Goal: Information Seeking & Learning: Check status

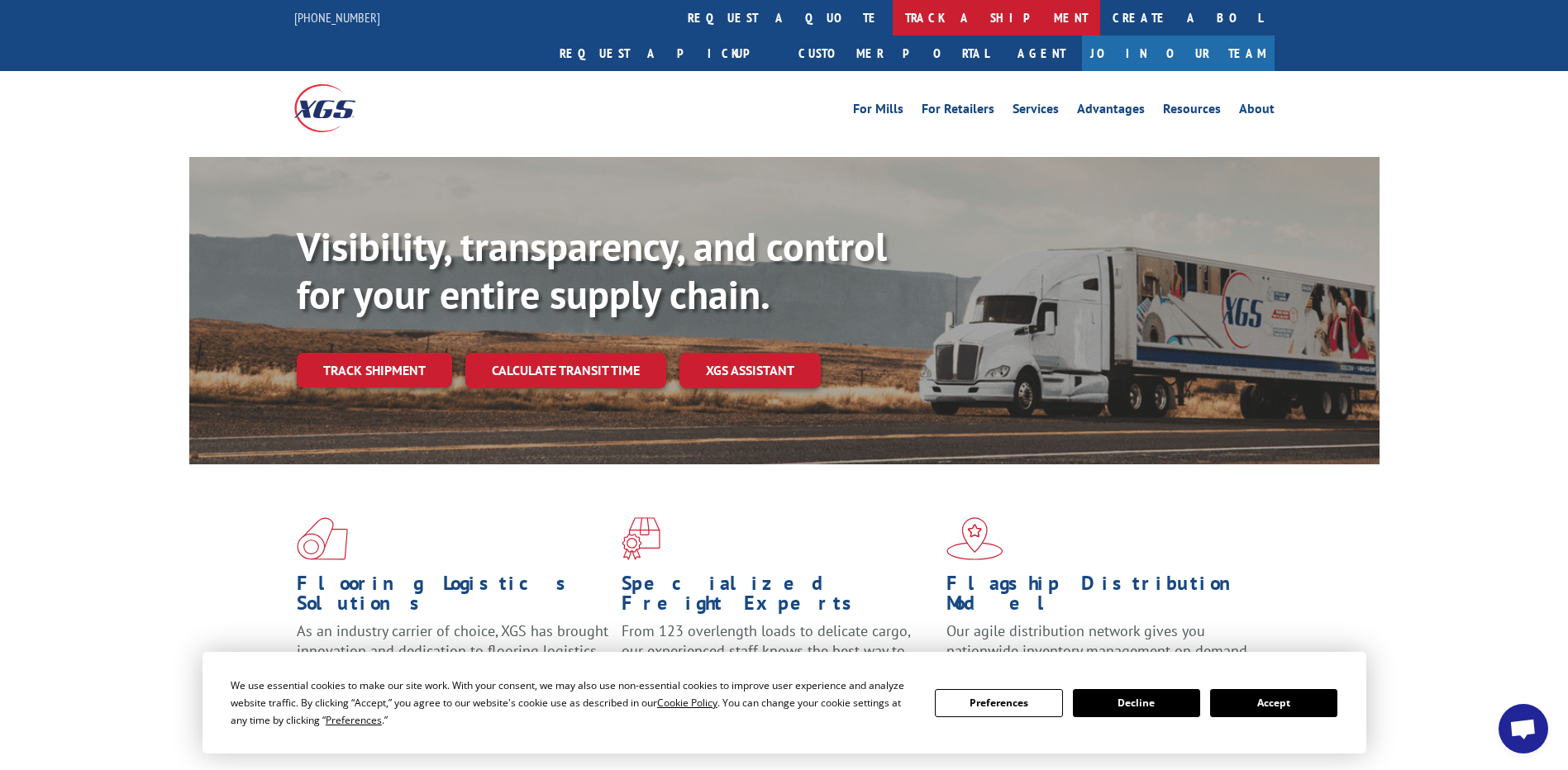
click at [892, 21] on link "track a shipment" at bounding box center [996, 17] width 208 height 36
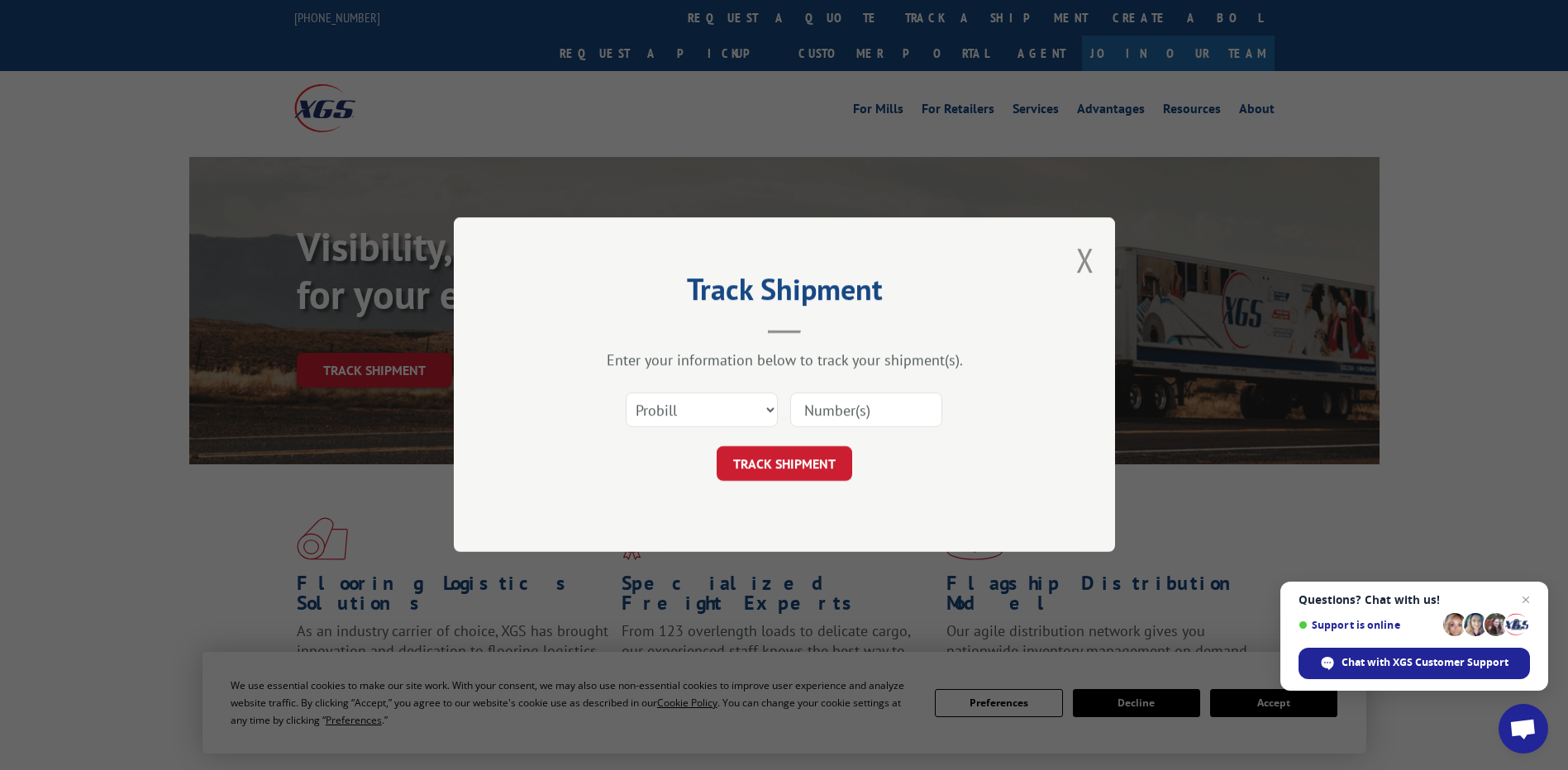
click at [826, 417] on input at bounding box center [866, 411] width 152 height 35
paste input "17501914"
type input "17501914"
click at [802, 455] on button "TRACK SHIPMENT" at bounding box center [784, 465] width 136 height 35
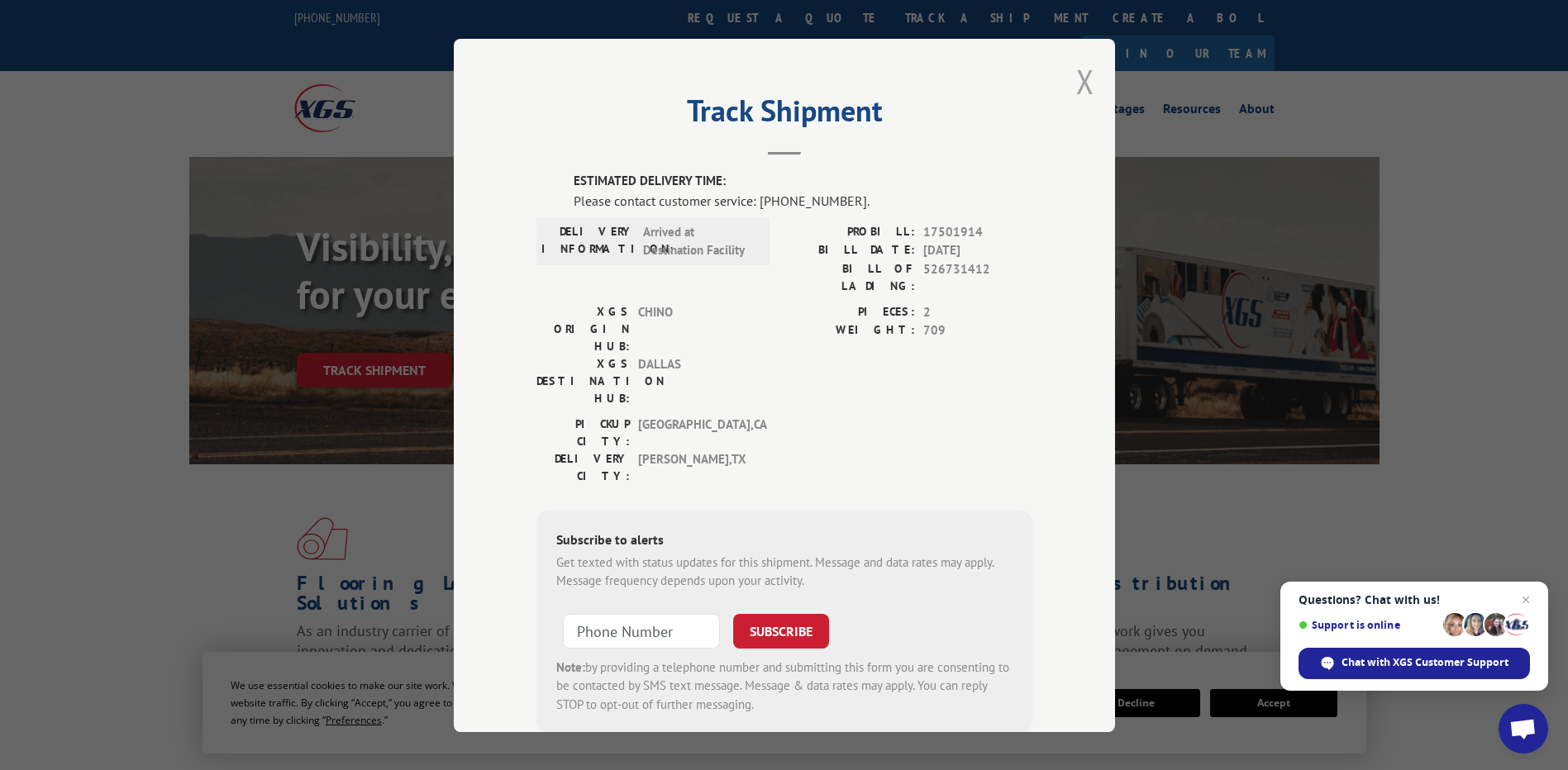
click at [1076, 85] on button "Close modal" at bounding box center [1084, 81] width 18 height 44
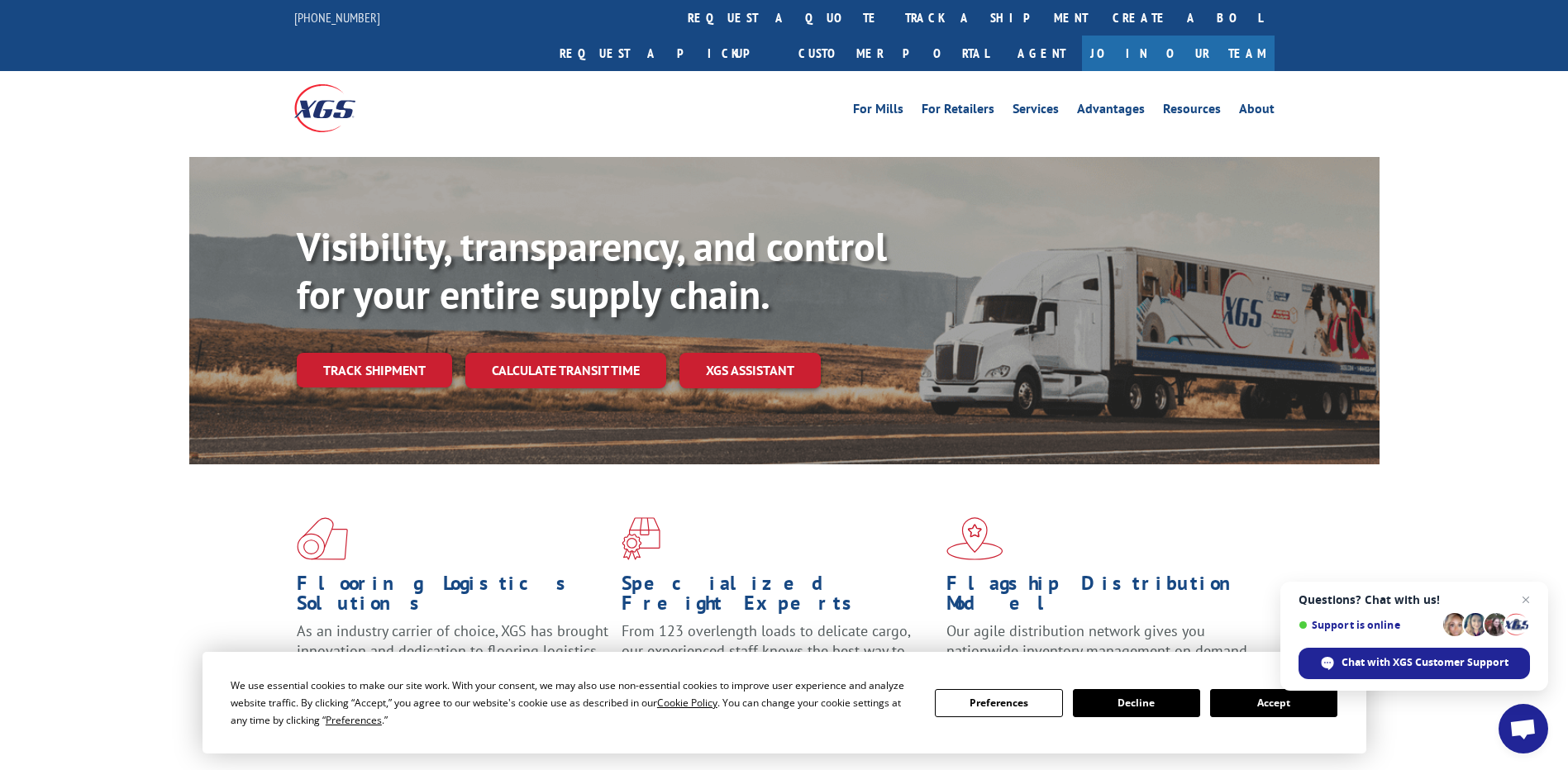
click at [1256, 704] on button "Accept" at bounding box center [1273, 703] width 127 height 28
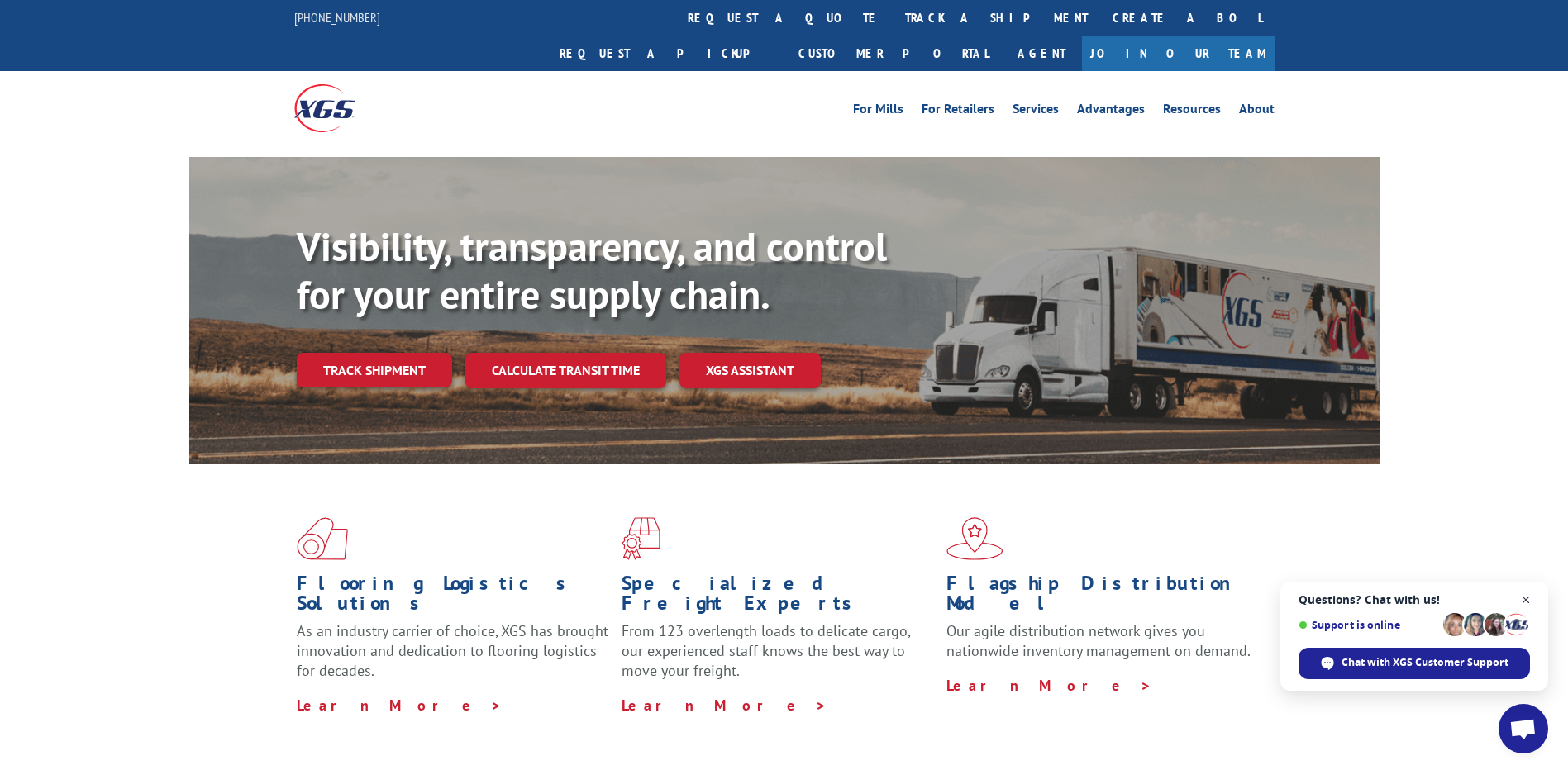
click at [1524, 598] on span "Close chat" at bounding box center [1525, 600] width 20 height 20
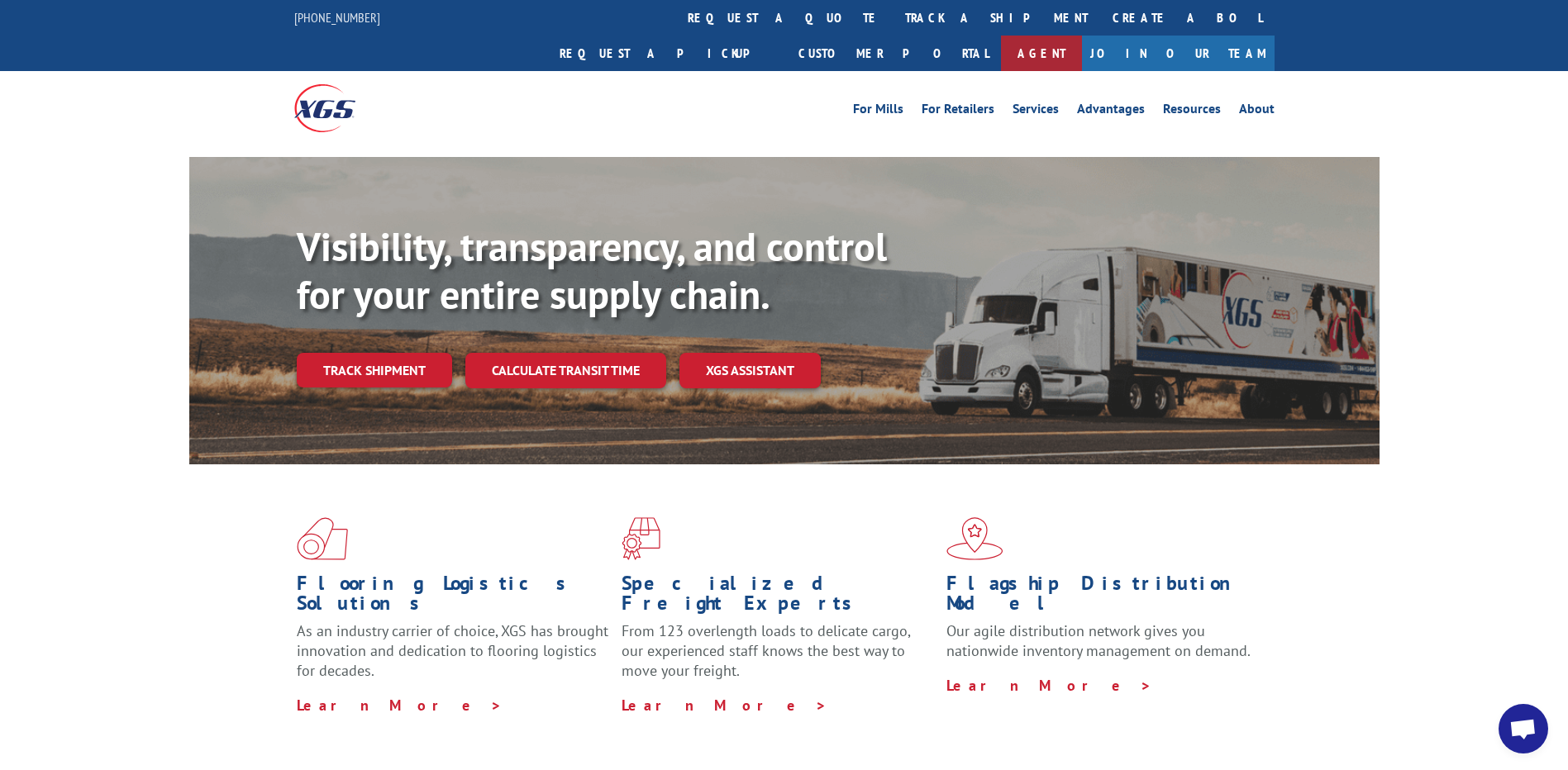
click at [1082, 36] on link "Agent" at bounding box center [1041, 53] width 81 height 36
click at [425, 353] on link "Track shipment" at bounding box center [375, 371] width 155 height 35
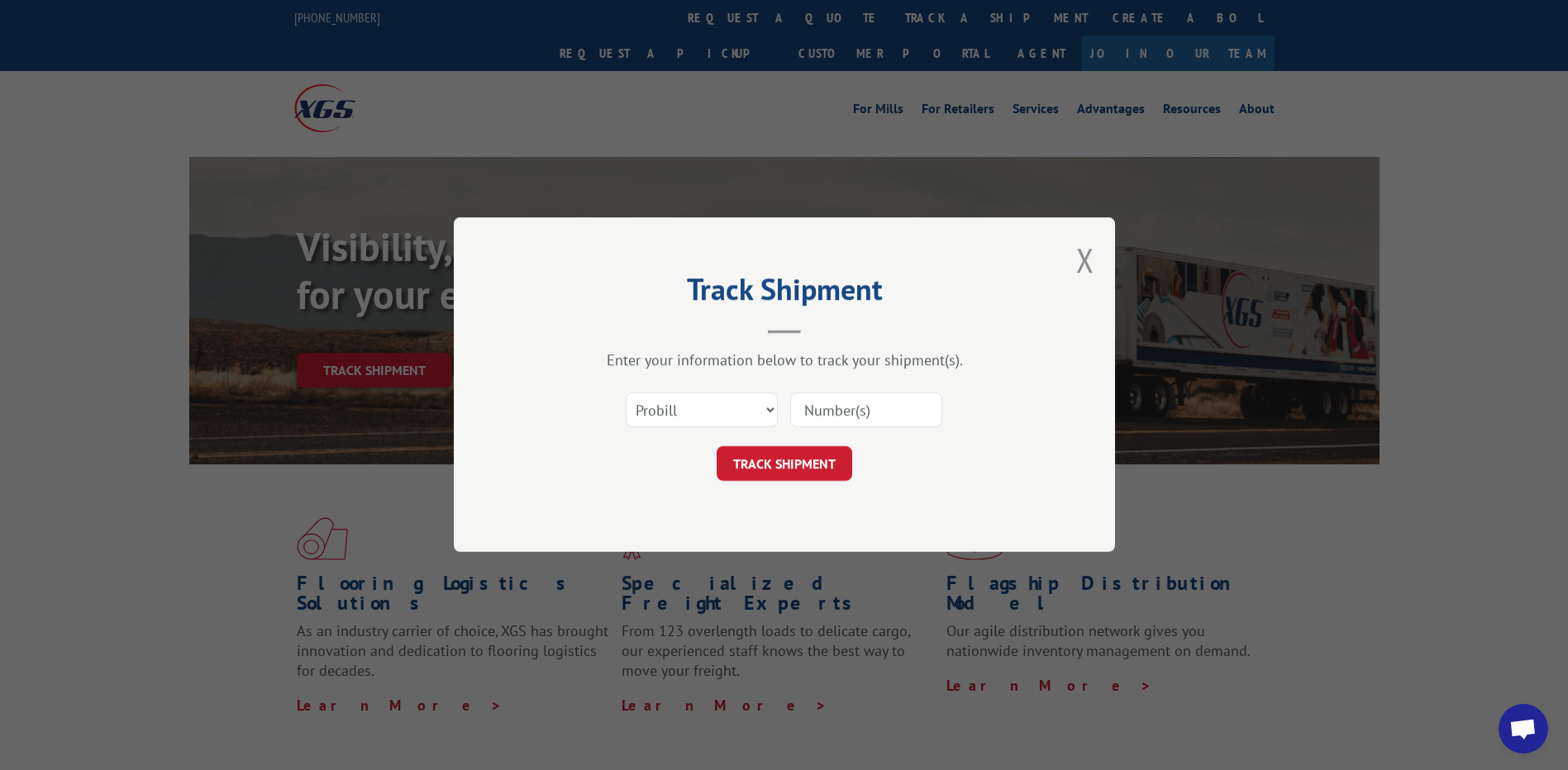
click at [877, 419] on input at bounding box center [866, 411] width 152 height 35
paste input "17501914"
type input "17501914"
click at [759, 464] on button "TRACK SHIPMENT" at bounding box center [784, 465] width 136 height 35
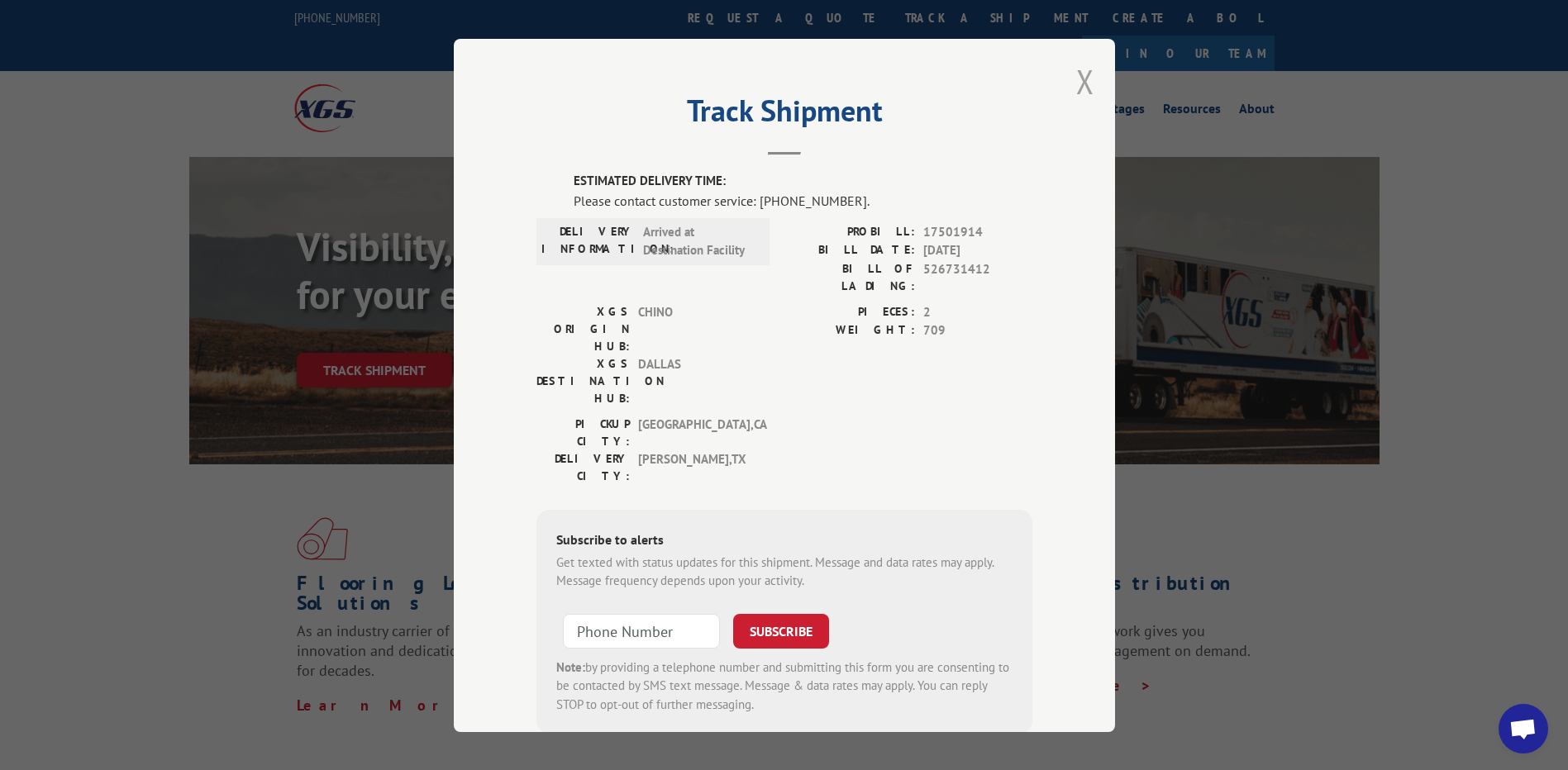
click at [1076, 84] on button "Close modal" at bounding box center [1084, 81] width 18 height 44
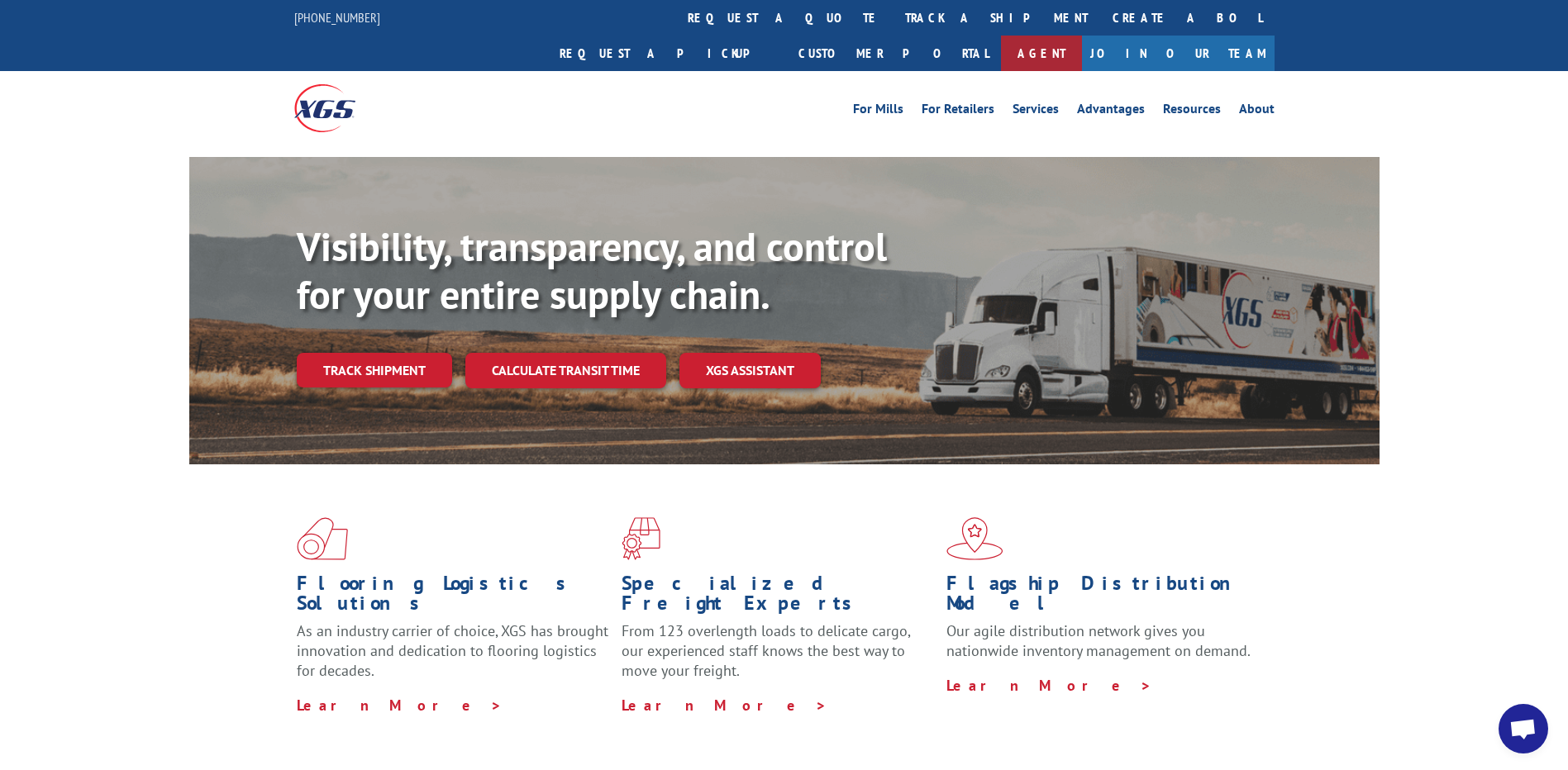
click at [1082, 36] on link "Agent" at bounding box center [1041, 53] width 81 height 36
